Goal: Task Accomplishment & Management: Use online tool/utility

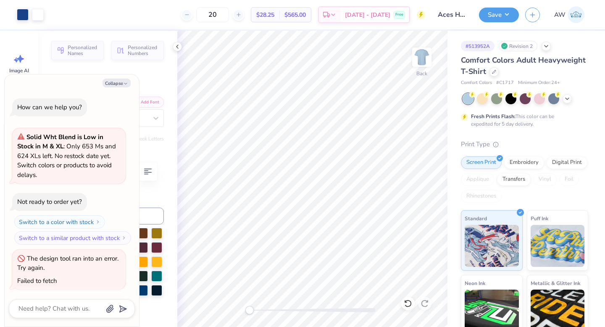
scroll to position [1, 0]
click at [110, 81] on button "Collapse" at bounding box center [116, 83] width 28 height 9
type textarea "x"
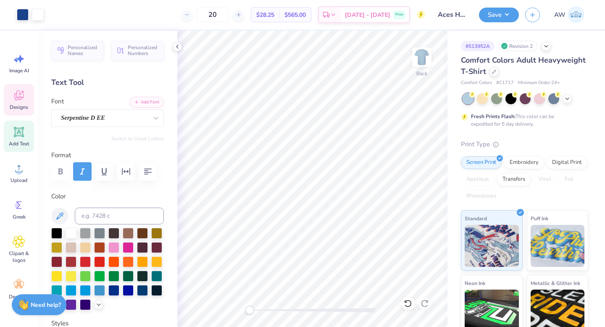
click at [16, 92] on icon at bounding box center [18, 96] width 9 height 10
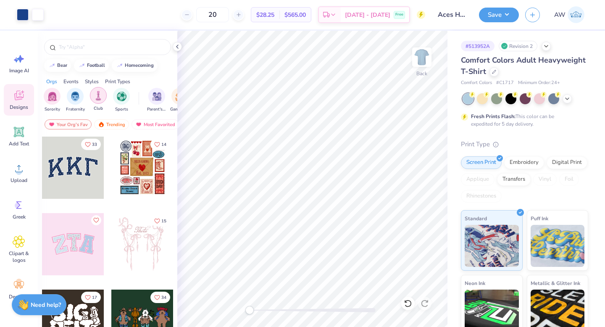
click at [105, 99] on div "filter for Club" at bounding box center [98, 95] width 17 height 17
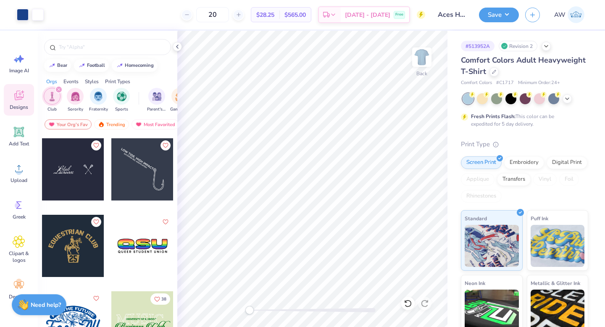
scroll to position [543, 0]
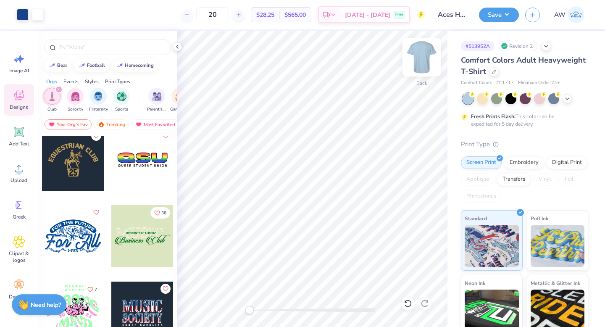
click at [425, 61] on img at bounding box center [422, 57] width 34 height 34
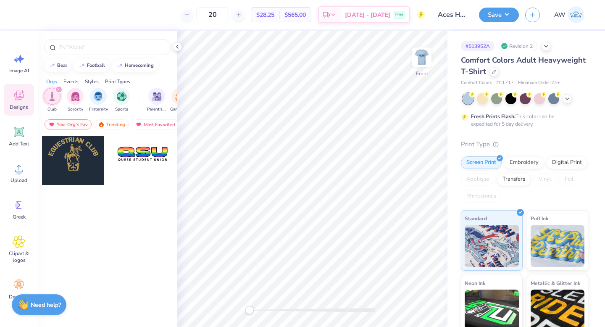
scroll to position [0, 0]
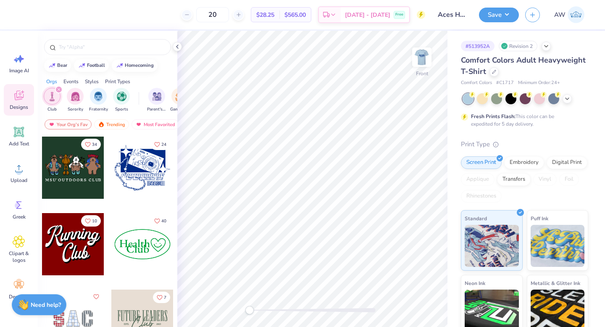
click at [147, 143] on div at bounding box center [142, 167] width 62 height 62
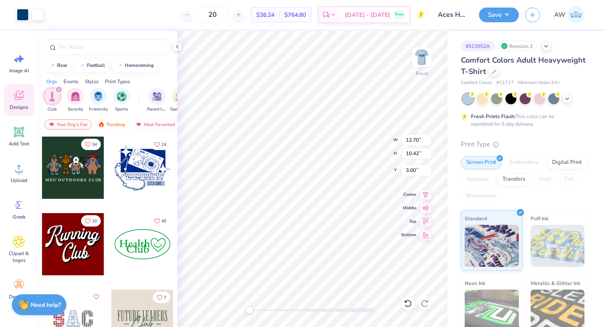
type input "10.01"
type input "1.40"
type input "9.57"
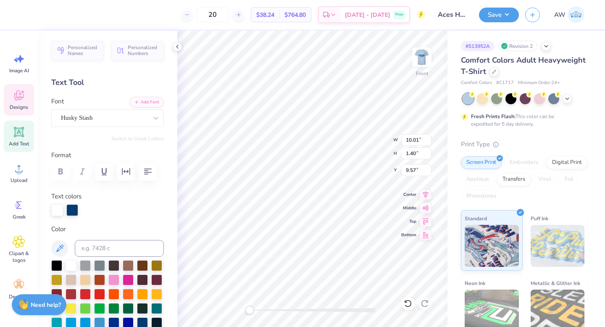
type textarea "Assorted"
type input "2.66"
type input "0.89"
type input "11.30"
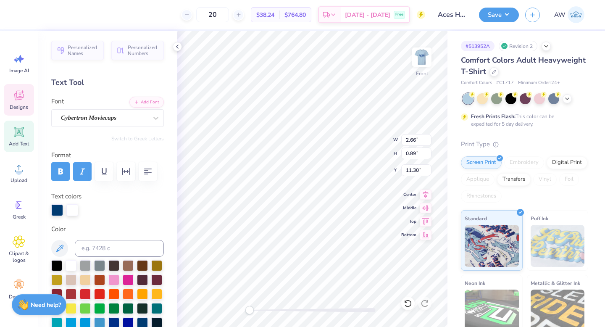
type textarea "Aces"
type textarea "Assorted Aces"
type input "2.81"
type input "0.89"
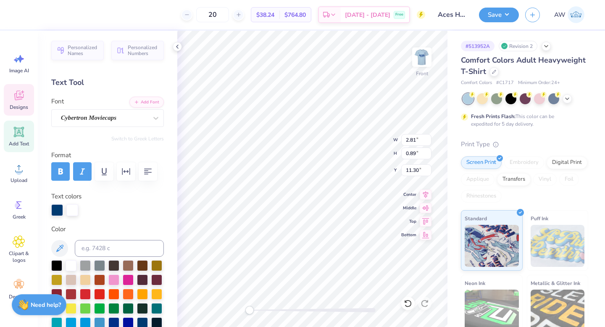
type input "11.30"
type textarea "DAnce"
click at [425, 56] on img at bounding box center [422, 57] width 34 height 34
type input "2.97"
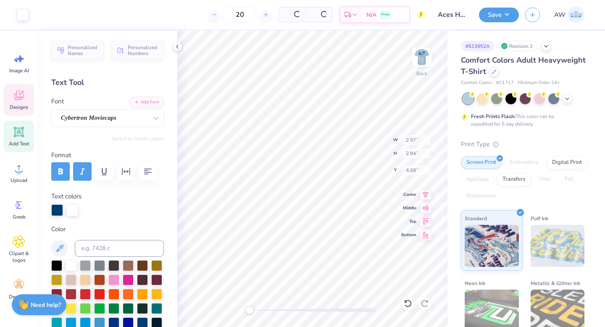
type input "2.84"
type input "4.69"
click at [425, 56] on img at bounding box center [421, 57] width 17 height 17
type input "3.02"
type input "2.88"
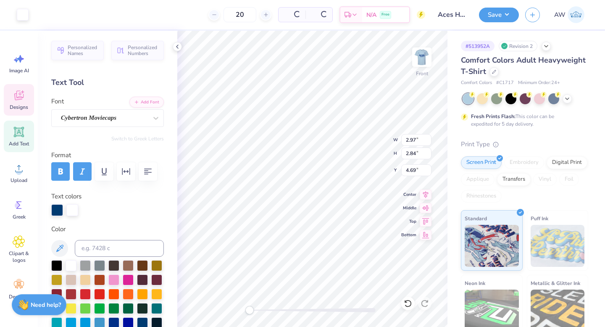
type input "7.11"
click at [18, 98] on icon at bounding box center [19, 96] width 8 height 7
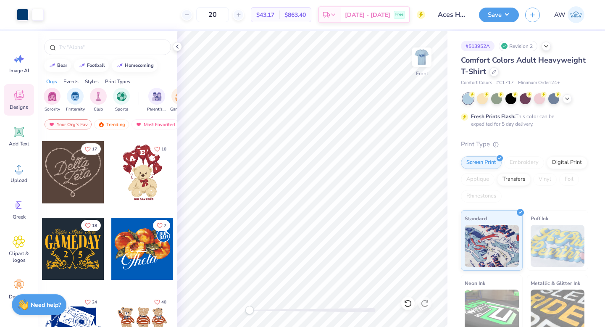
scroll to position [589, 0]
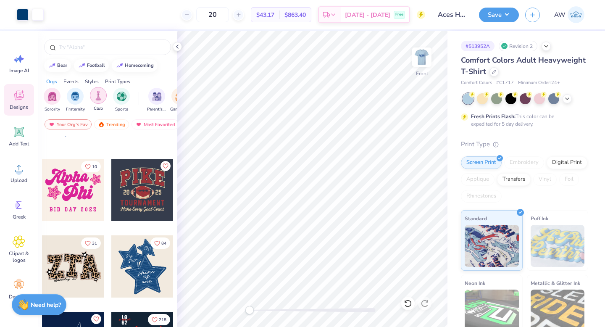
click at [99, 100] on img "filter for Club" at bounding box center [98, 96] width 9 height 10
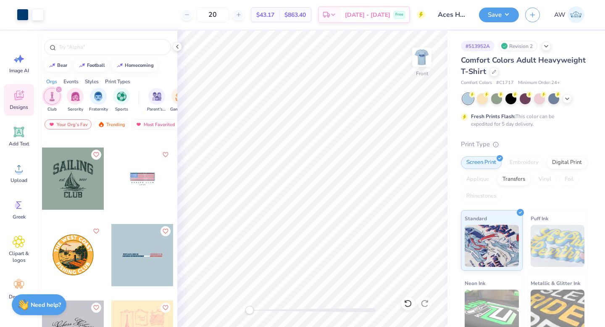
scroll to position [2382, 0]
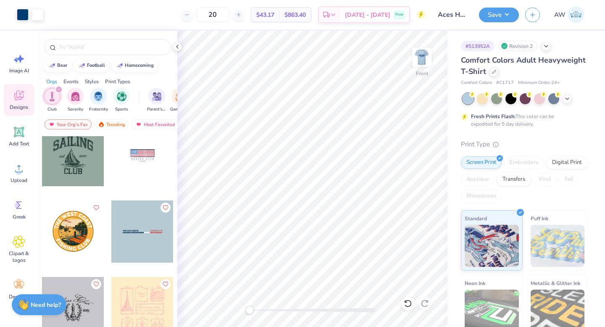
click at [124, 36] on div at bounding box center [107, 45] width 139 height 29
click at [124, 50] on input "text" at bounding box center [111, 47] width 107 height 8
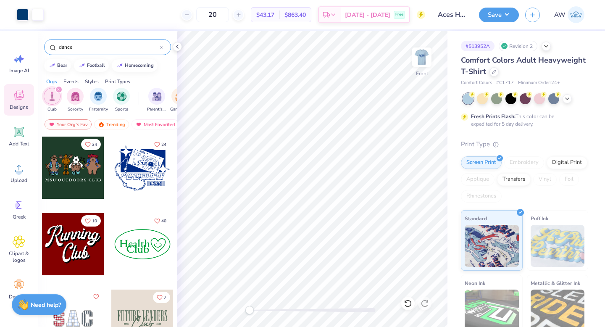
type input "dance"
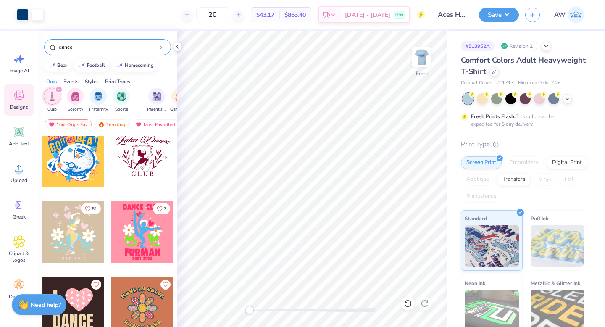
scroll to position [87, 0]
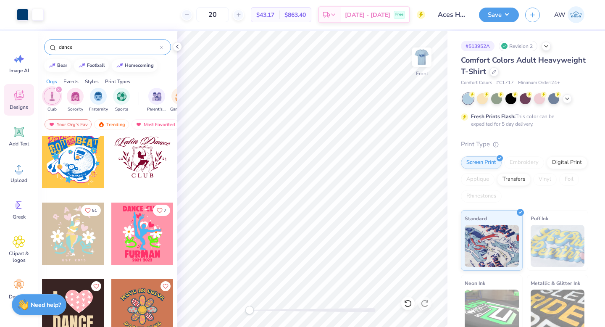
click at [64, 167] on div at bounding box center [73, 157] width 62 height 62
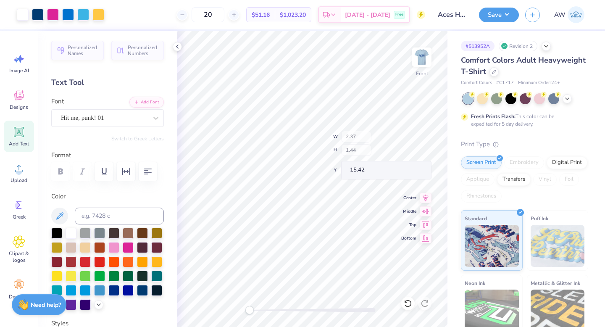
type input "2.37"
type input "1.44"
type input "15.42"
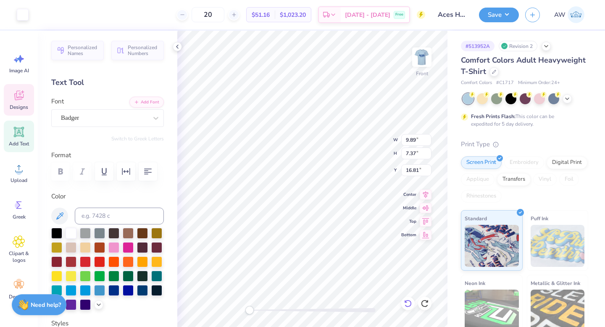
click at [407, 305] on icon at bounding box center [408, 303] width 8 height 8
type input "9.18"
type input "6.62"
type input "17.27"
click at [406, 302] on icon at bounding box center [408, 303] width 8 height 8
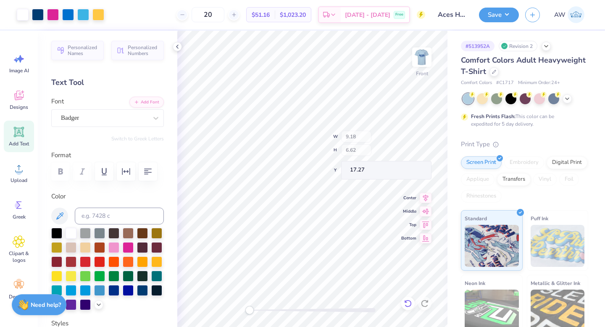
type input "1.17"
type input "1.13"
type input "17.38"
click at [407, 307] on icon at bounding box center [408, 303] width 8 height 8
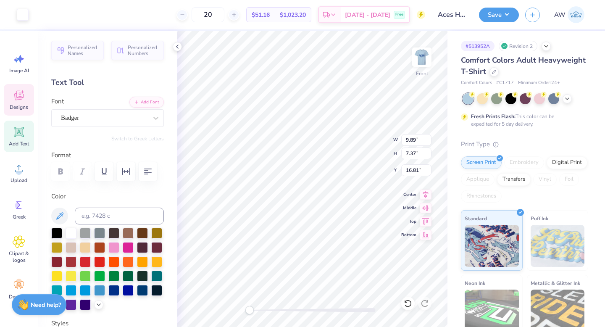
click at [16, 100] on icon at bounding box center [19, 95] width 13 height 13
click at [20, 99] on icon at bounding box center [19, 96] width 8 height 7
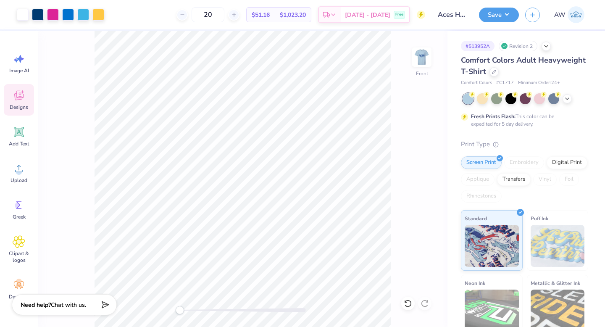
click at [22, 100] on icon at bounding box center [19, 95] width 13 height 13
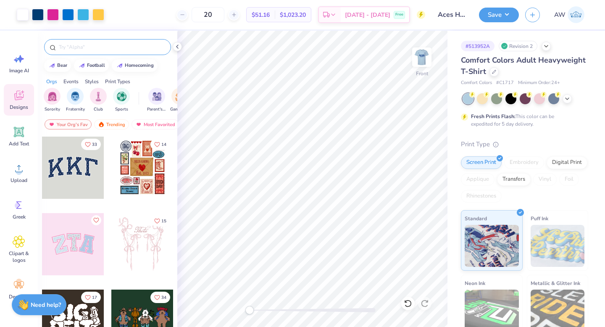
click at [102, 52] on div at bounding box center [107, 47] width 127 height 16
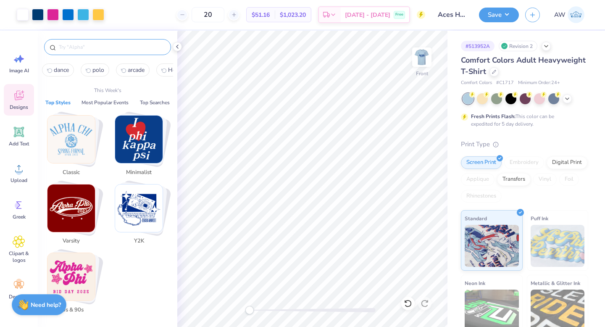
click at [98, 48] on input "text" at bounding box center [111, 47] width 107 height 8
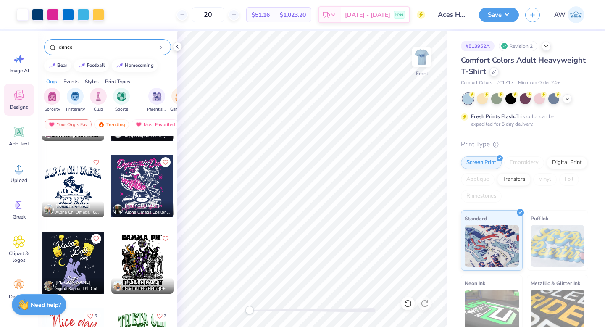
scroll to position [2132, 0]
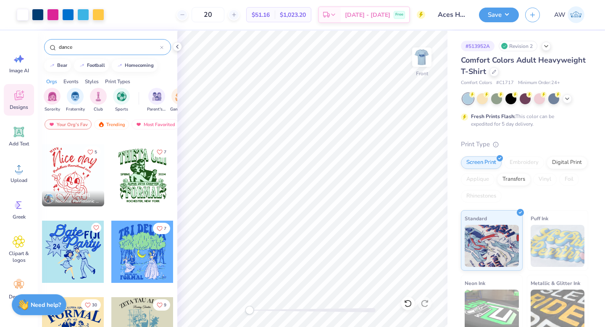
type input "dance"
click at [76, 172] on div at bounding box center [73, 175] width 62 height 62
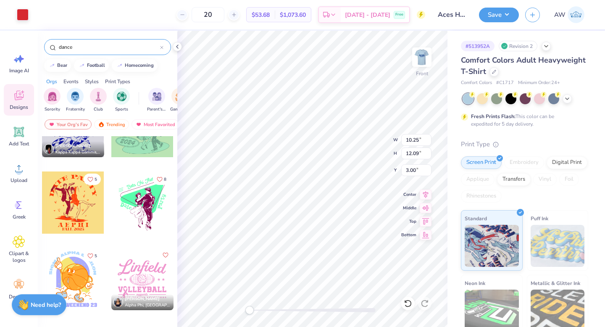
scroll to position [2744, 0]
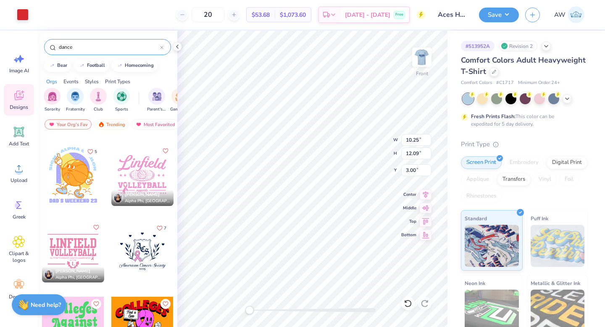
click at [89, 47] on input "dance" at bounding box center [109, 47] width 102 height 8
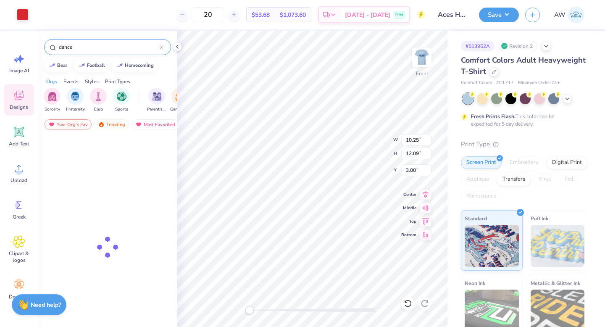
click at [89, 47] on input "dance" at bounding box center [109, 47] width 102 height 8
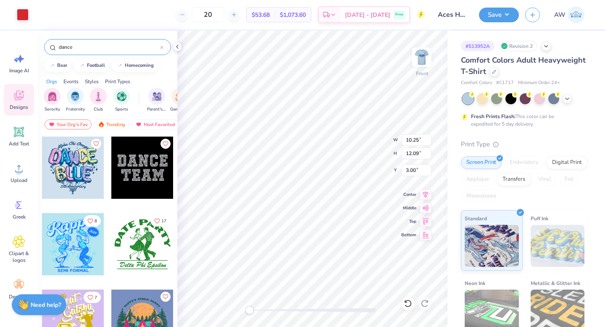
click at [89, 47] on input "dance" at bounding box center [109, 47] width 102 height 8
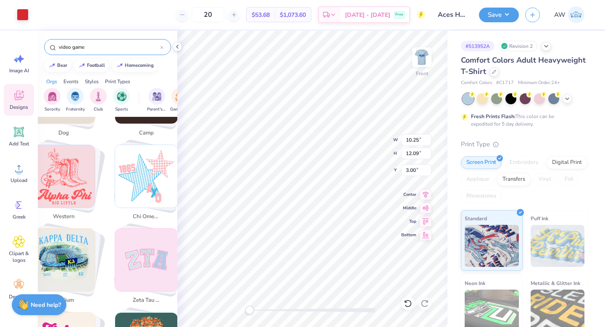
scroll to position [736, 0]
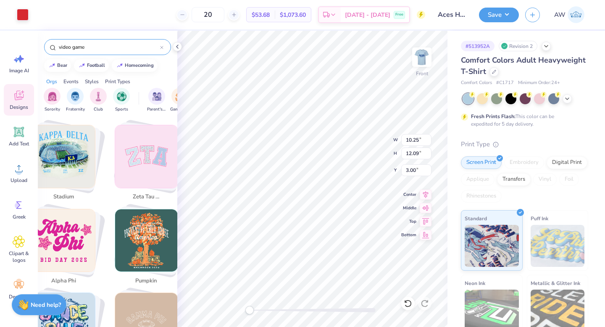
click at [85, 49] on input "video game" at bounding box center [109, 47] width 102 height 8
type input "digital"
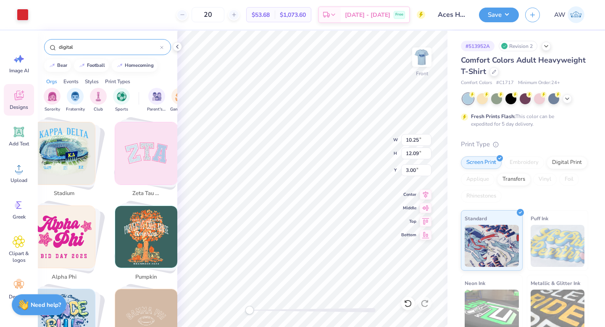
scroll to position [732, 0]
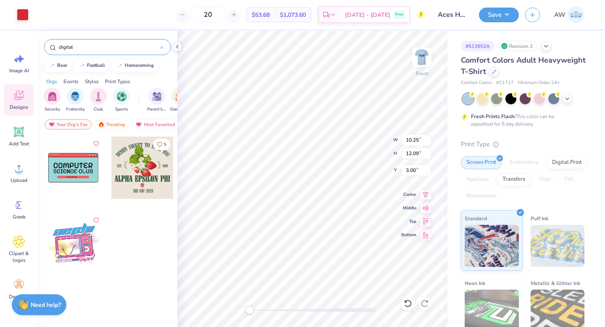
click at [88, 46] on input "digital" at bounding box center [109, 47] width 102 height 8
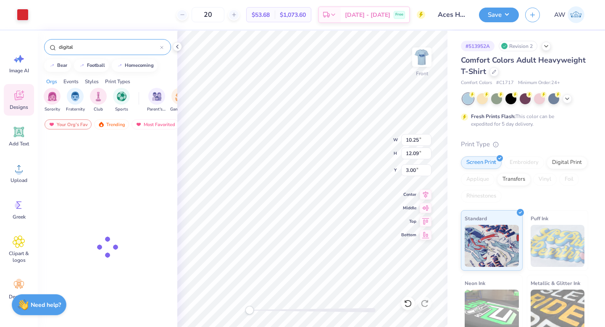
click at [88, 46] on input "digital" at bounding box center [109, 47] width 102 height 8
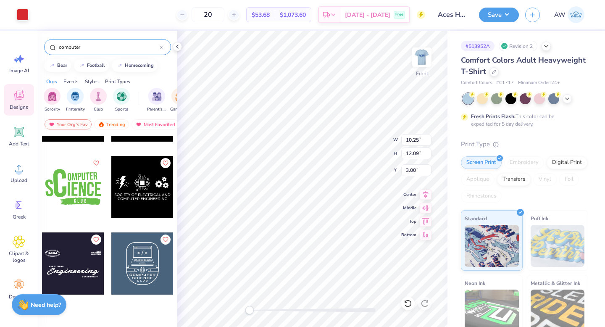
scroll to position [383, 0]
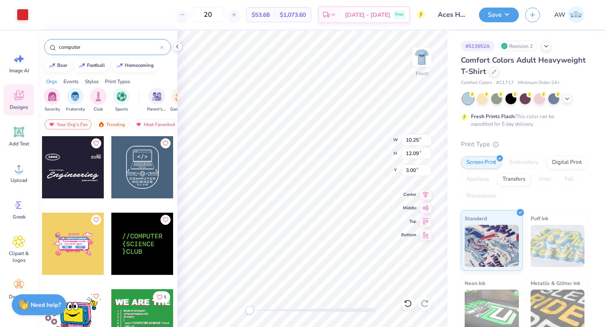
click at [108, 47] on input "computer" at bounding box center [109, 47] width 102 height 8
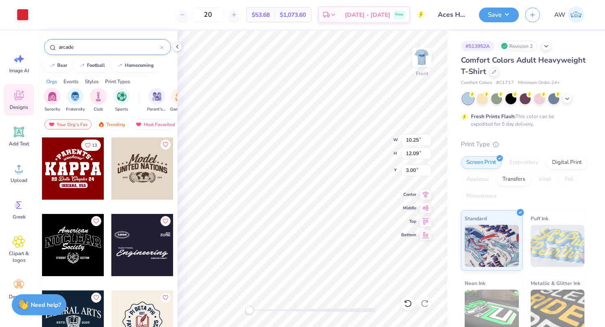
scroll to position [84, 0]
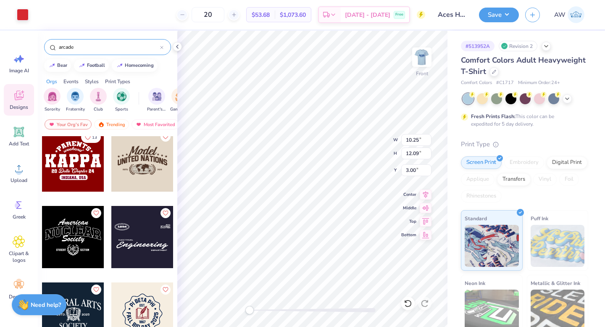
click at [103, 46] on input "arcade" at bounding box center [109, 47] width 102 height 8
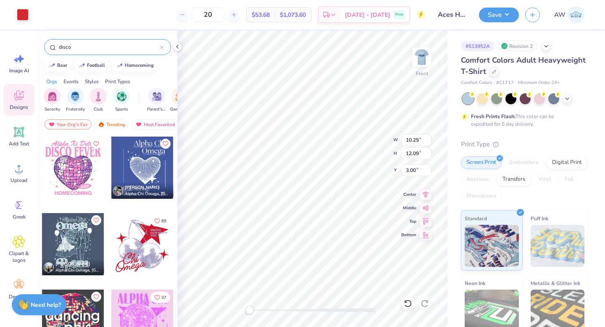
scroll to position [0, 0]
type input "disco"
click at [155, 180] on div at bounding box center [142, 167] width 62 height 62
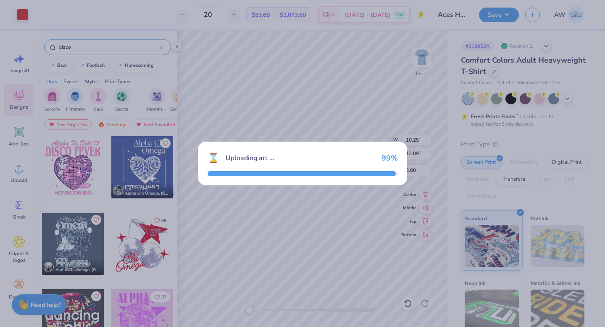
type input "12.06"
type input "14.65"
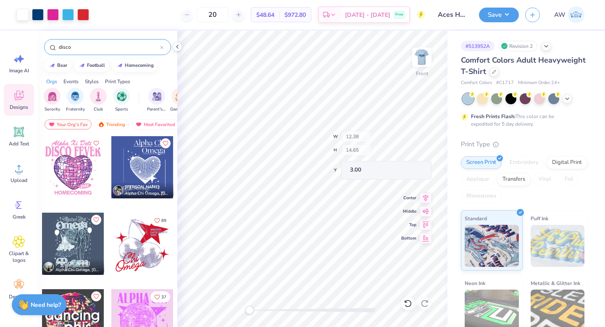
type input "12.38"
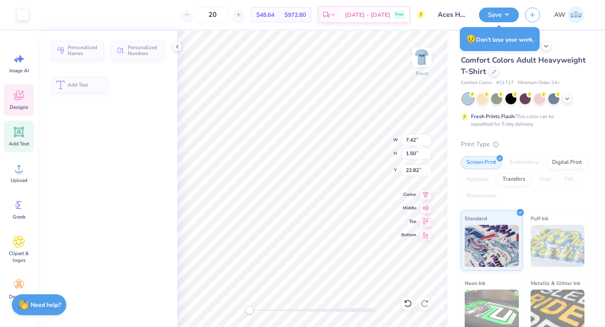
type input "7.42"
type input "1.50"
type input "22.82"
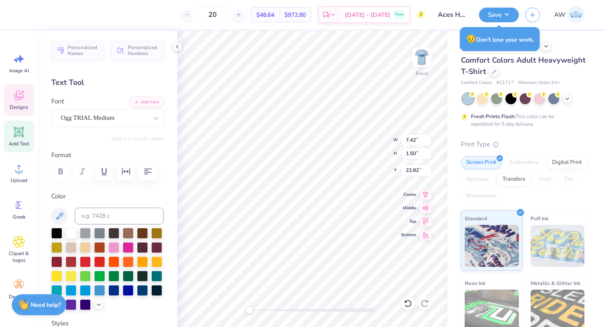
type textarea "Rel. Strong."
type input "1.26"
type input "0.47"
type input "24.30"
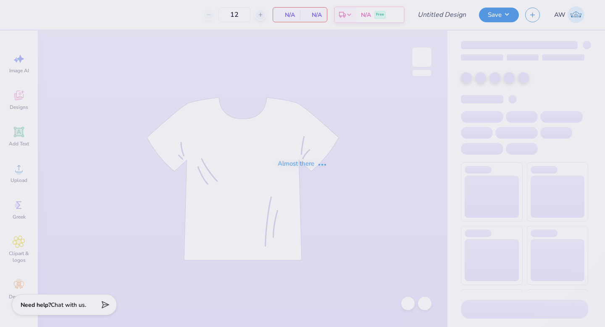
type input "Aces Homecoming Tank"
type input "20"
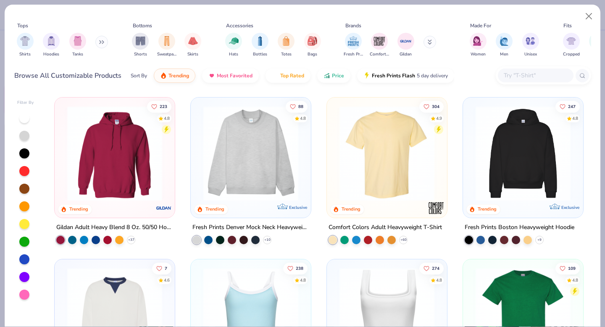
click at [385, 176] on img at bounding box center [386, 153] width 103 height 95
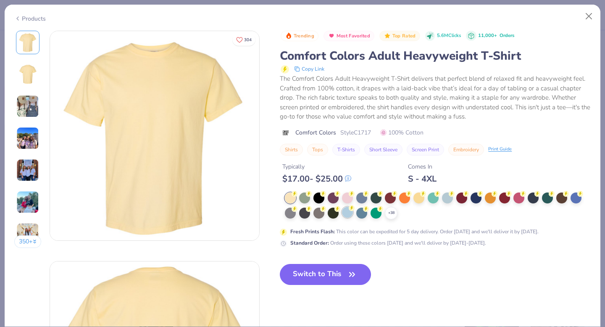
click at [349, 212] on div at bounding box center [347, 212] width 11 height 11
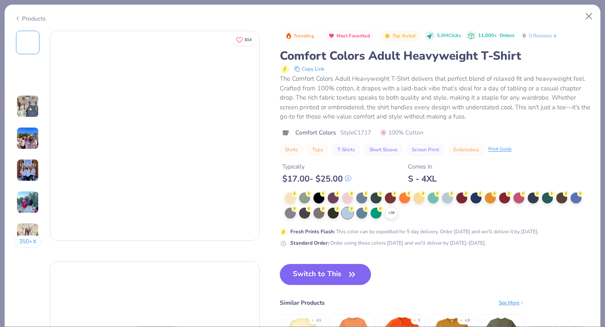
click at [349, 212] on div at bounding box center [347, 212] width 11 height 11
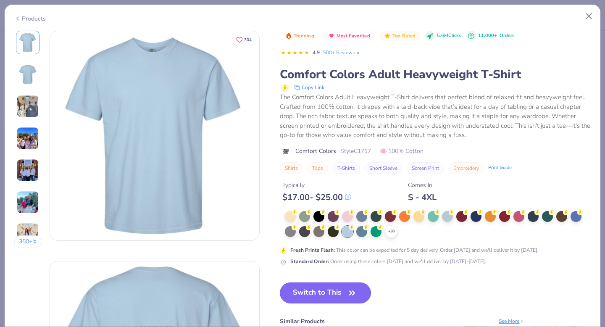
click at [338, 290] on button "Switch to This" at bounding box center [325, 292] width 91 height 21
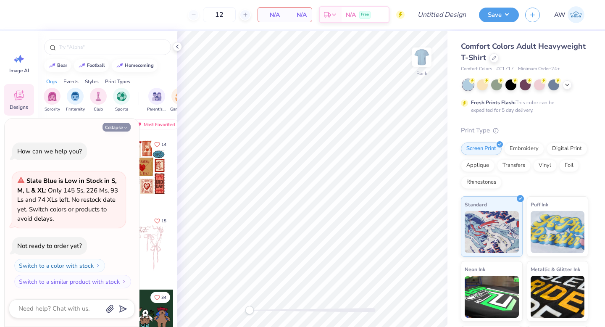
click at [123, 127] on icon "button" at bounding box center [125, 127] width 5 height 5
type textarea "x"
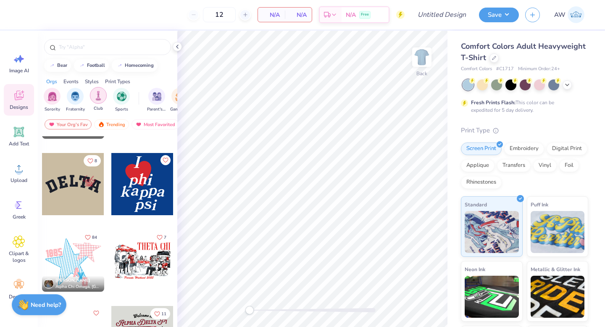
scroll to position [1239, 0]
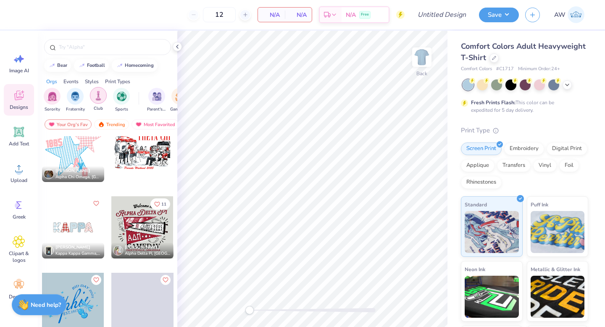
click at [95, 98] on img "filter for Club" at bounding box center [98, 96] width 9 height 10
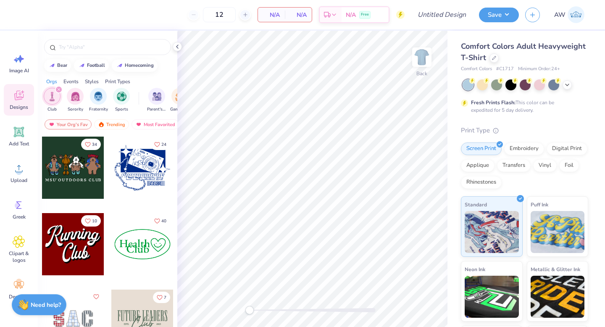
click at [144, 181] on div at bounding box center [142, 167] width 62 height 62
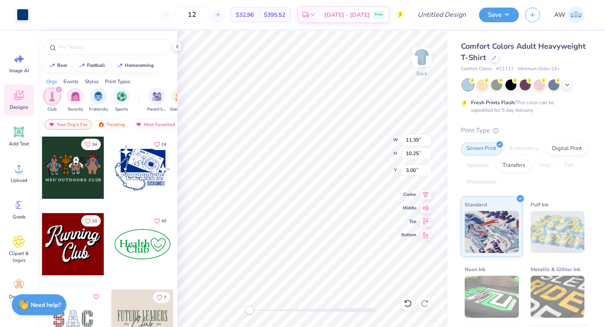
type input "9.85"
type input "1.38"
type input "9.47"
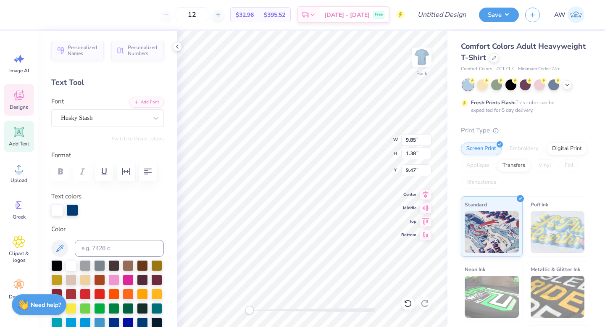
type input "11.39"
type input "10.25"
type input "3.00"
type textarea "ASSORTED ACES"
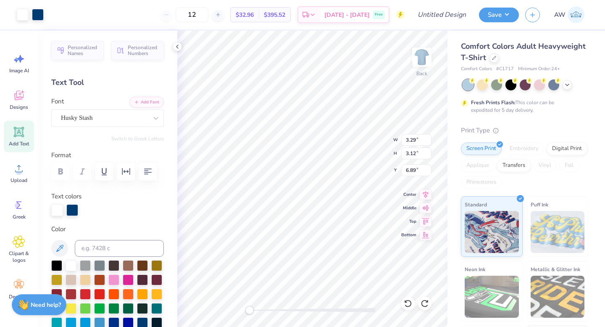
type input "3.00"
type input "11.77"
type input "1.38"
type input "9.27"
type input "2.61"
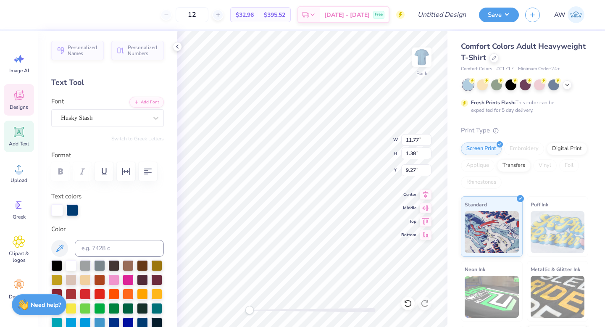
type input "0.88"
type input "11.17"
type textarea "DANCE"
type input "2.97"
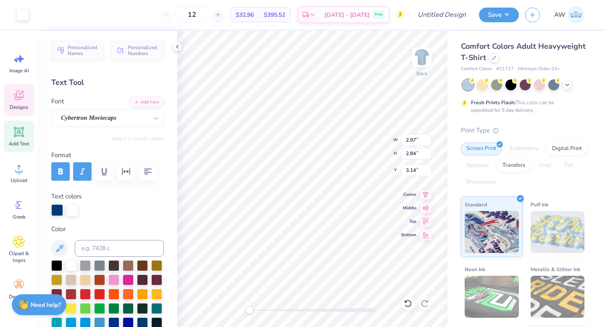
type input "2.84"
type input "3.14"
type input "4.48"
type input "2.17"
type input "2.06"
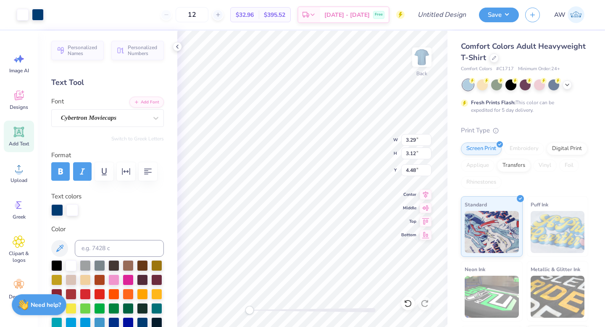
type input "5.31"
type input "1.96"
type input "1.86"
type input "5.41"
type input "5.82"
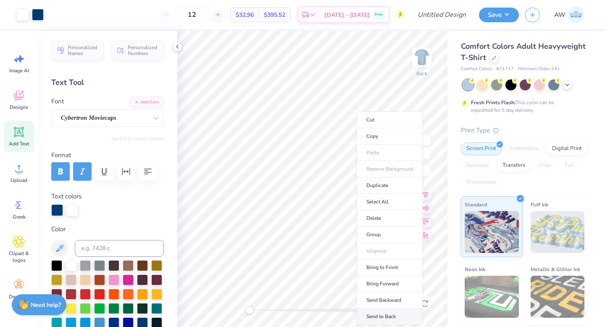
click at [387, 315] on li "Send to Back" at bounding box center [389, 316] width 66 height 16
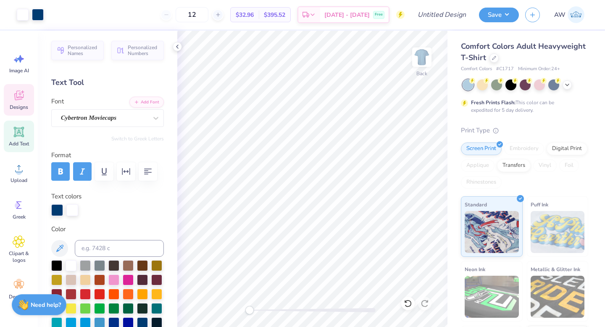
click at [24, 102] on div "Designs" at bounding box center [19, 99] width 30 height 31
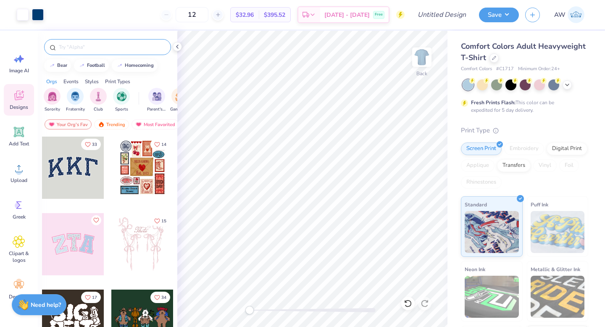
click at [131, 45] on input "text" at bounding box center [111, 47] width 107 height 8
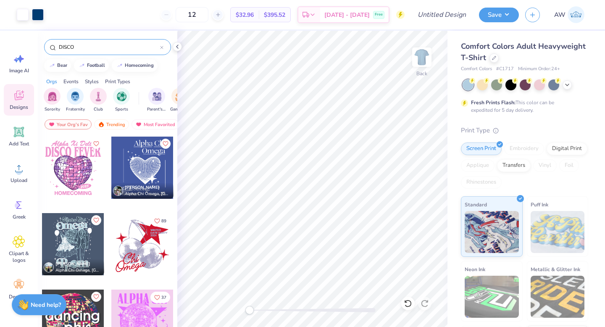
type input "DISCO"
click at [142, 172] on div at bounding box center [142, 167] width 62 height 62
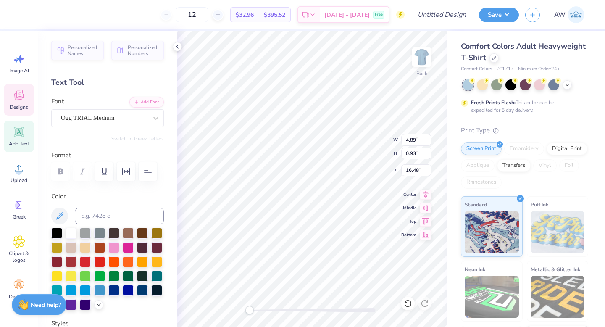
type textarea "."
type input "12.89"
type input "9.90"
click at [16, 107] on span "Designs" at bounding box center [19, 107] width 18 height 7
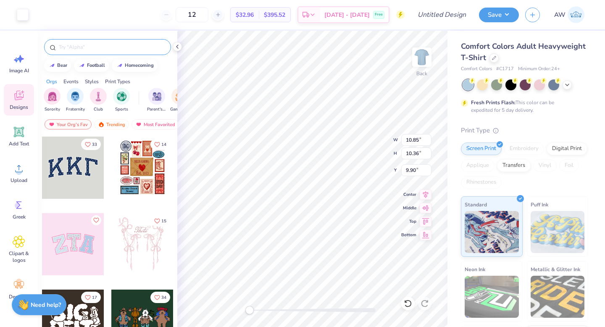
click at [91, 51] on input "text" at bounding box center [111, 47] width 107 height 8
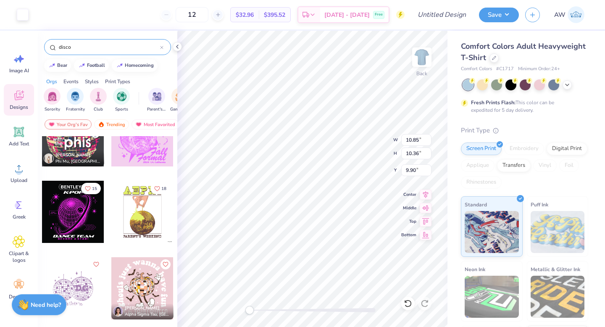
scroll to position [157, 0]
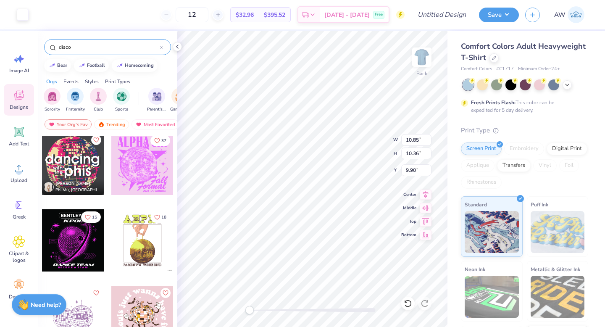
type input "disco"
click at [148, 177] on div at bounding box center [142, 164] width 62 height 62
type input "10.04"
type input "11.08"
type input "3.00"
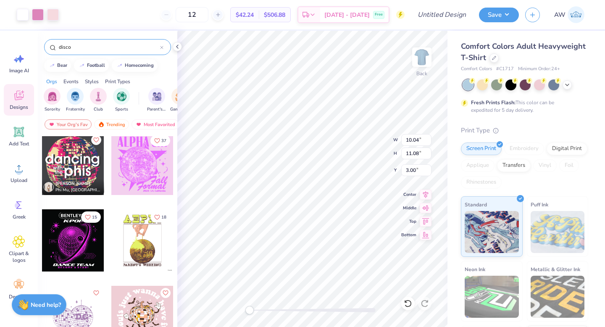
type input "10.85"
type input "17.27"
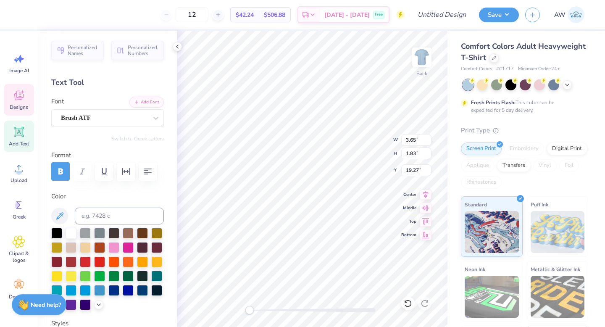
type input "3.65"
type input "1.83"
type input "19.27"
type input "5.95"
type input "20.41"
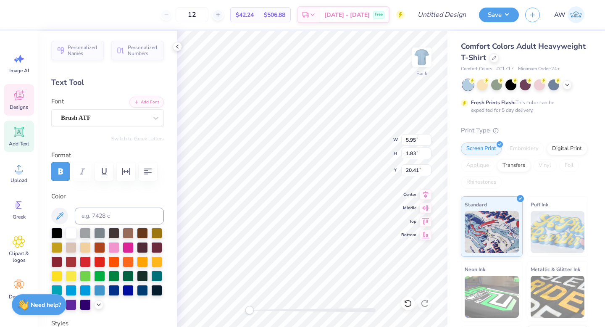
scroll to position [0, 0]
click at [96, 121] on div "Brush ATF" at bounding box center [104, 117] width 88 height 13
type textarea "h"
type textarea "Homecoming"
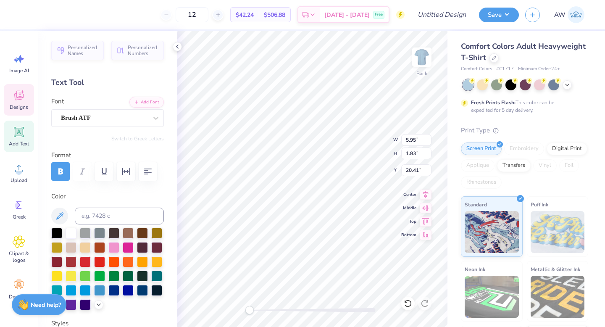
scroll to position [0, 1]
type input "9.73"
type input "2.05"
type input "20.31"
type input "3.65"
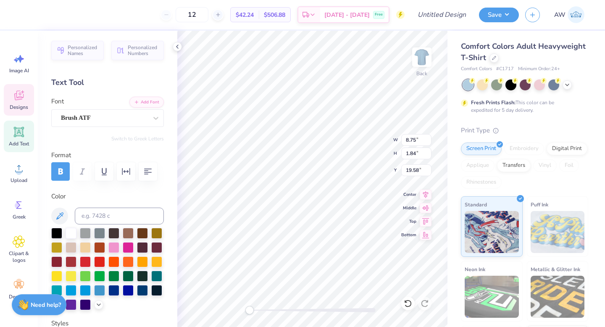
type input "1.83"
type input "19.50"
type textarea "2025"
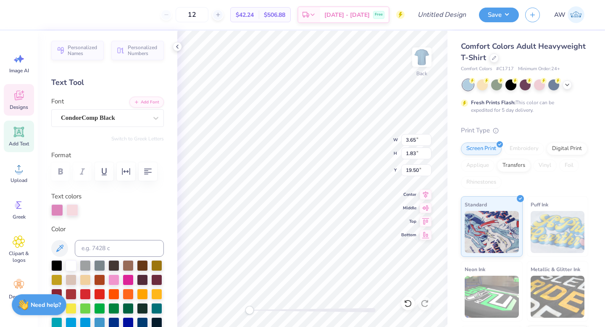
type input "6.42"
type input "2.20"
type input "11.38"
type textarea "a"
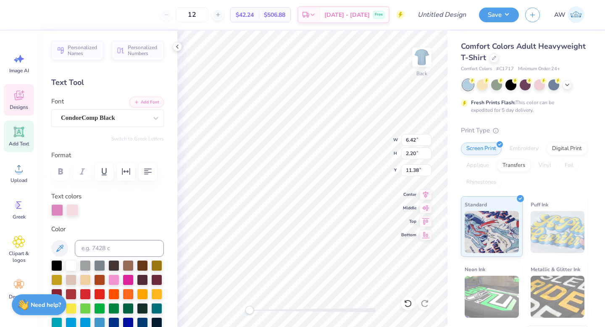
scroll to position [0, 0]
type textarea "Assorted"
type input "3.17"
type input "2.24"
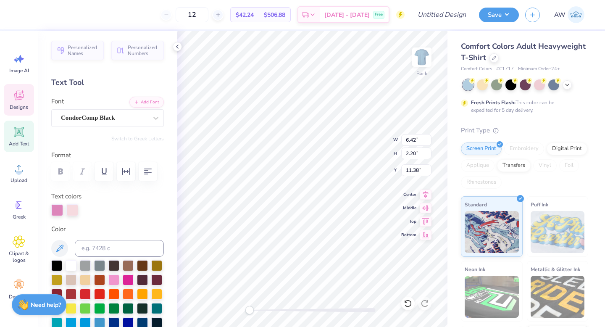
type input "11.16"
type textarea "Aces"
type input "8.33"
type input "2.23"
type input "11.39"
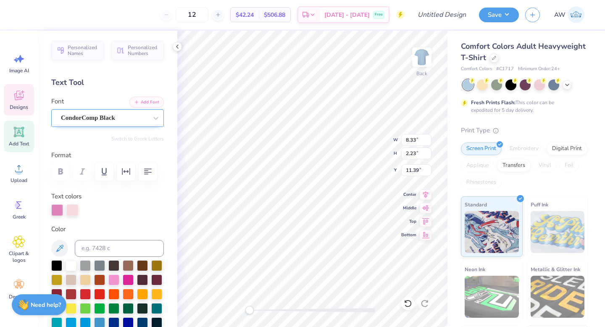
click at [129, 124] on div "CondorComp Black" at bounding box center [107, 118] width 113 height 18
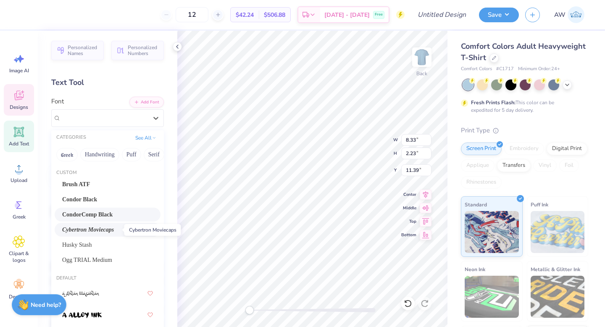
click at [106, 227] on span "Cybertron Moviecaps" at bounding box center [88, 229] width 52 height 9
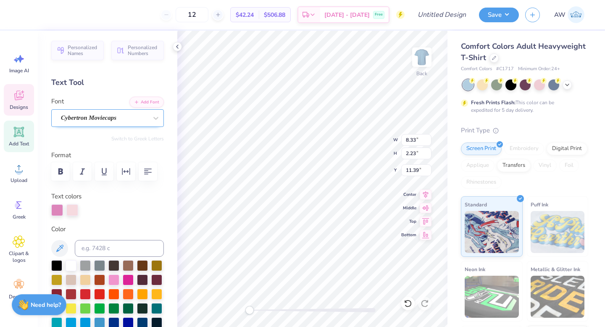
click at [105, 118] on div "Cybertron Moviecaps" at bounding box center [104, 117] width 88 height 13
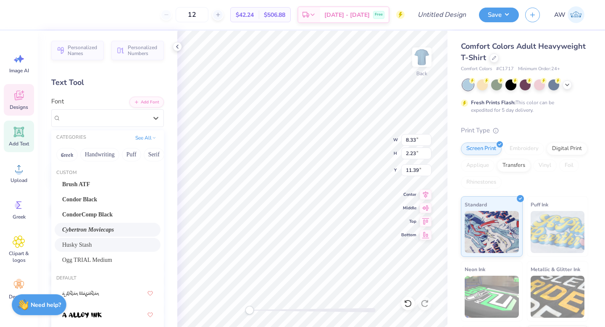
click at [98, 242] on div "Husky Stash" at bounding box center [107, 244] width 91 height 9
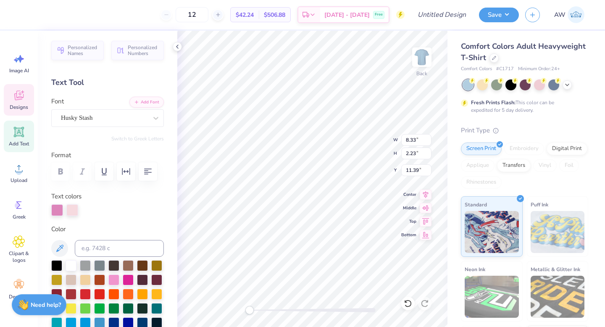
scroll to position [0, 0]
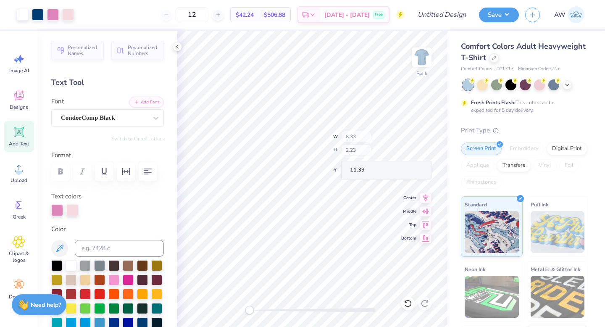
type input "4.26"
type input "2.21"
type input "11.18"
type input "5.06"
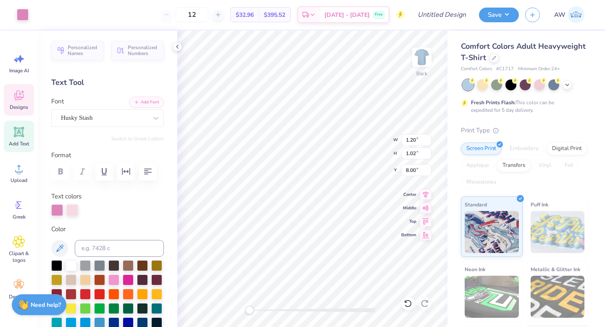
type input "1.20"
type input "1.02"
type input "8.00"
type input "0.52"
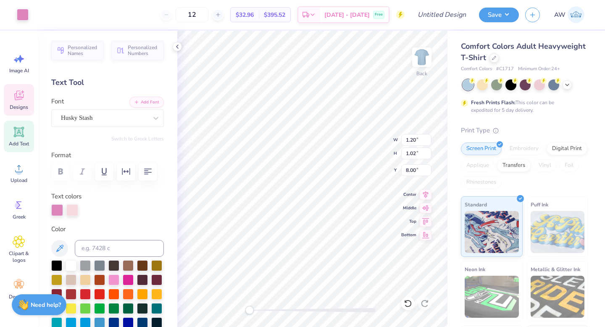
type input "8.89"
type input "20.98"
type input "4.26"
type input "2.21"
type input "5.53"
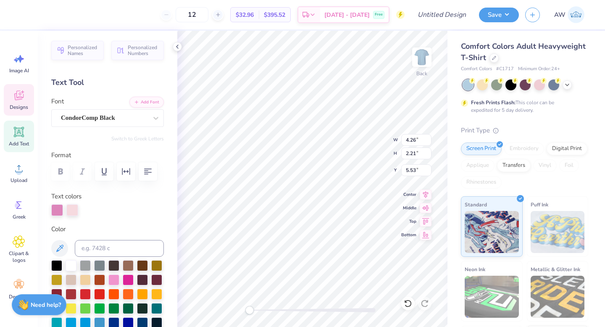
type input "12.96"
type input "2.70"
type input "3.71"
click at [136, 119] on div "CondorComp Black" at bounding box center [104, 117] width 88 height 13
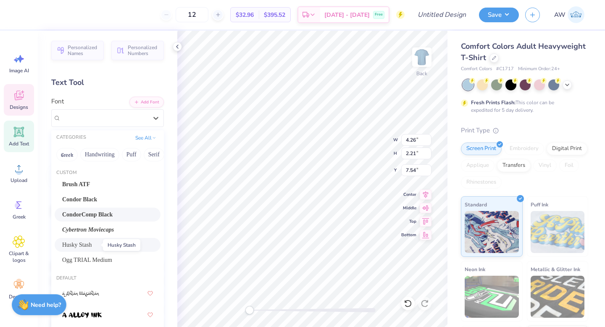
click at [92, 241] on span "Husky Stash" at bounding box center [76, 244] width 29 height 9
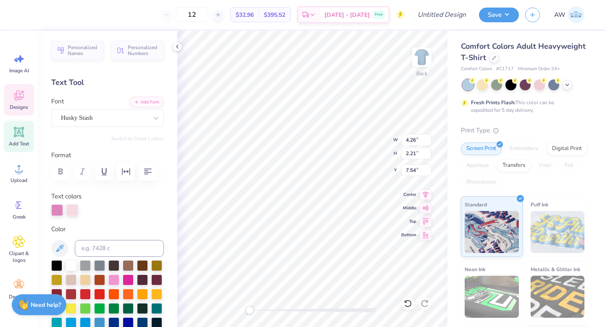
type input "12.96"
type input "2.70"
type input "5.69"
type input "8.75"
type input "1.84"
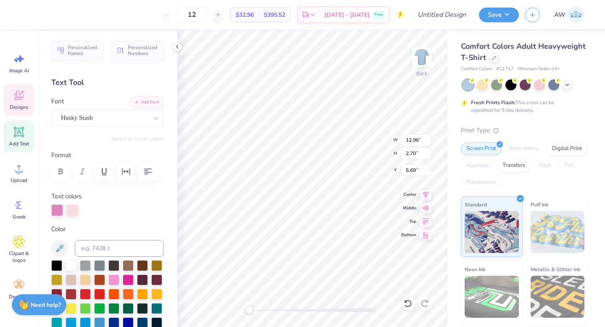
type input "15.01"
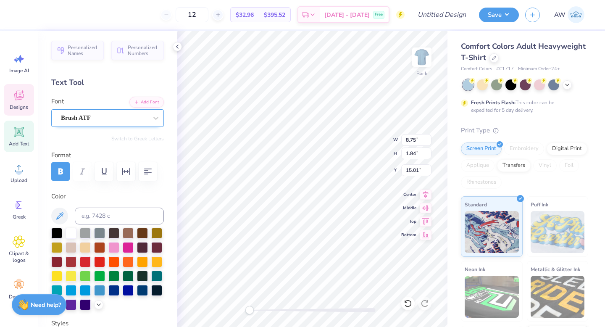
click at [137, 116] on div "Brush ATF" at bounding box center [104, 117] width 88 height 13
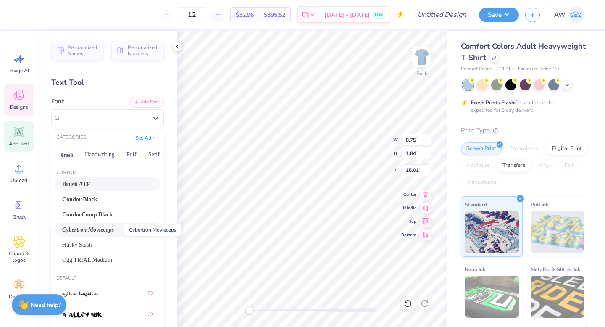
click at [98, 226] on span "Cybertron Moviecaps" at bounding box center [88, 229] width 52 height 9
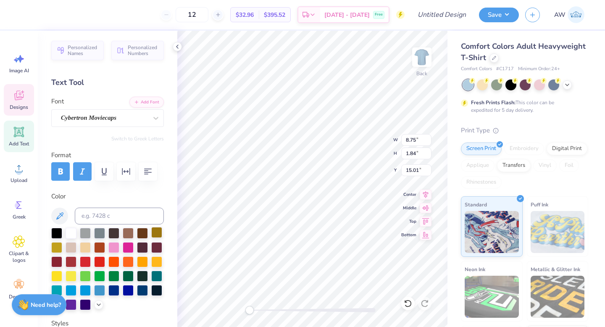
type input "4.05"
type input "1.28"
type input "13.99"
click at [122, 116] on div "Brush ATF" at bounding box center [104, 117] width 88 height 13
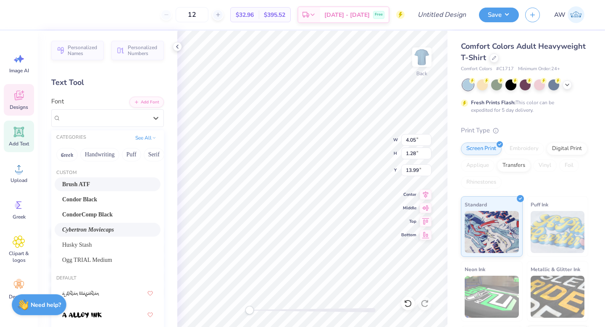
click at [103, 236] on div "Cybertron Moviecaps" at bounding box center [108, 230] width 106 height 14
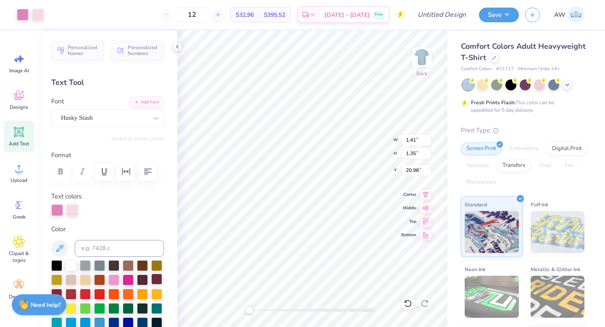
type input "4.69"
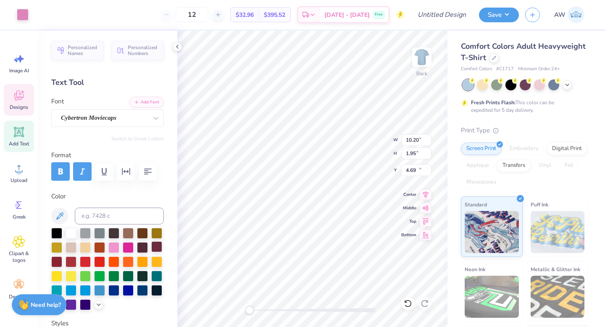
type input "10.20"
type input "1.95"
type input "15.28"
type input "4.15"
type input "3.00"
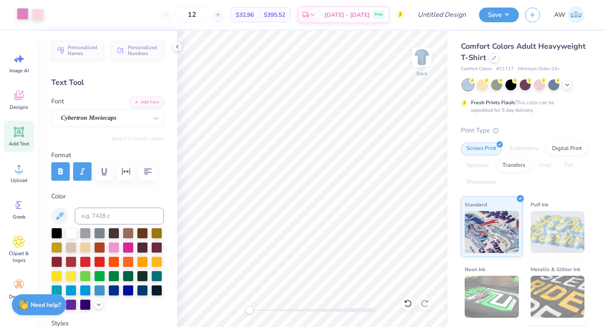
click at [22, 17] on div at bounding box center [23, 14] width 12 height 12
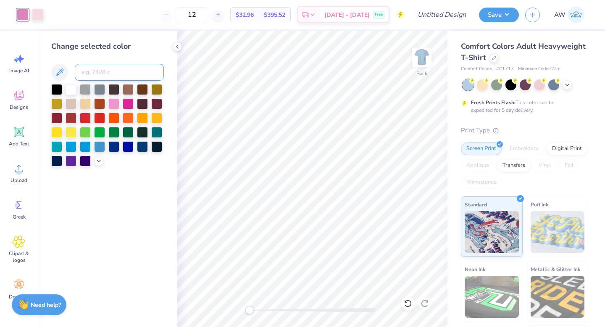
click at [92, 68] on input at bounding box center [119, 72] width 89 height 17
type input "7687"
click at [37, 15] on div at bounding box center [38, 14] width 12 height 12
click at [71, 90] on div at bounding box center [71, 88] width 11 height 11
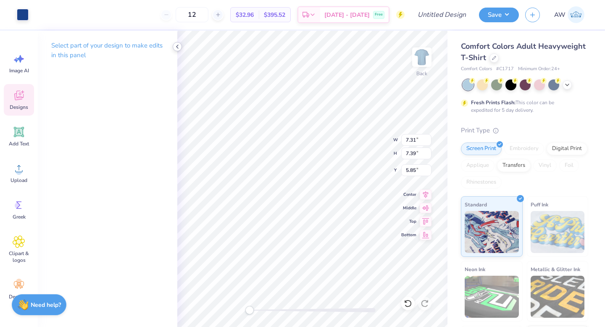
click at [178, 50] on div at bounding box center [177, 46] width 9 height 9
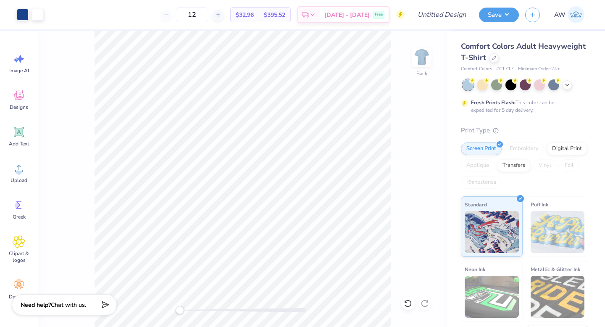
click at [177, 47] on div "Art colors 12 $32.96 Per Item $395.52 Total Est. Delivery Sep 22 - 25 Free Desi…" at bounding box center [302, 163] width 605 height 327
type input "9.04"
type input "0.84"
type input "1.33"
type input "8.68"
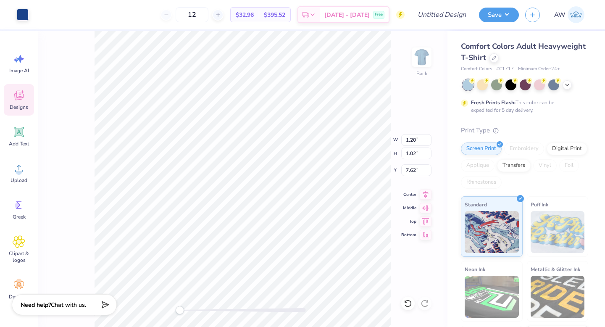
type input "3.76"
type input "1.18"
type input "12.03"
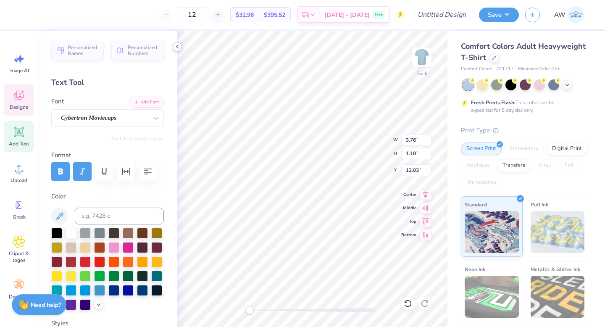
click at [176, 47] on icon at bounding box center [177, 46] width 7 height 7
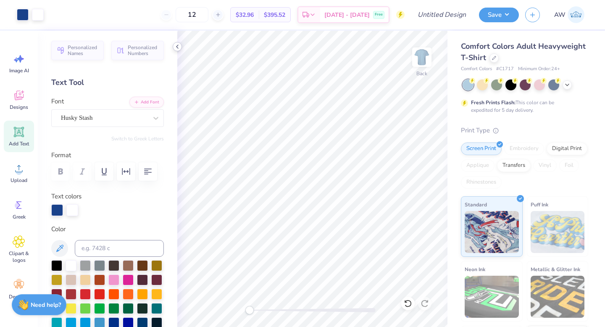
click at [178, 47] on icon at bounding box center [177, 46] width 7 height 7
